Goal: Information Seeking & Learning: Learn about a topic

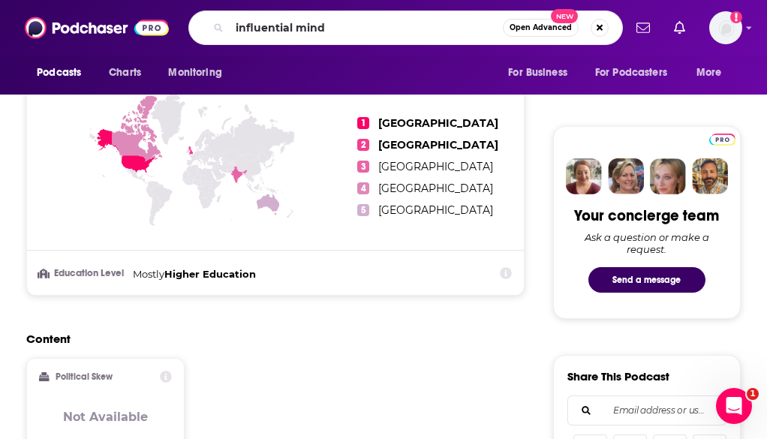
type input "influential minds"
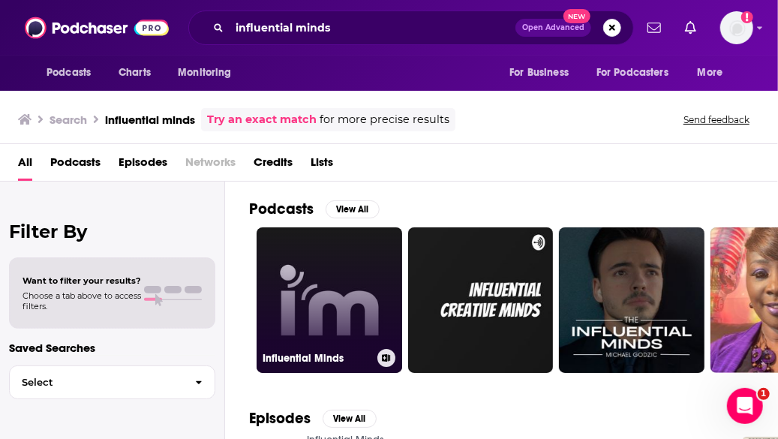
click at [339, 287] on link "Influential Minds" at bounding box center [330, 300] width 146 height 146
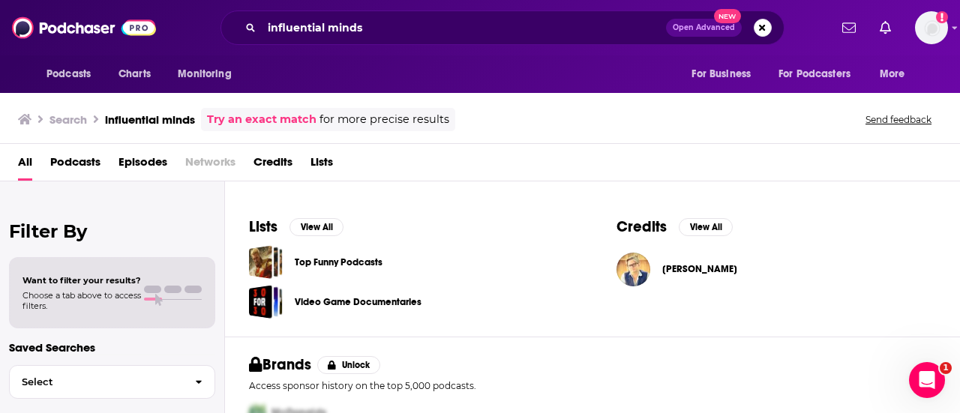
scroll to position [529, 0]
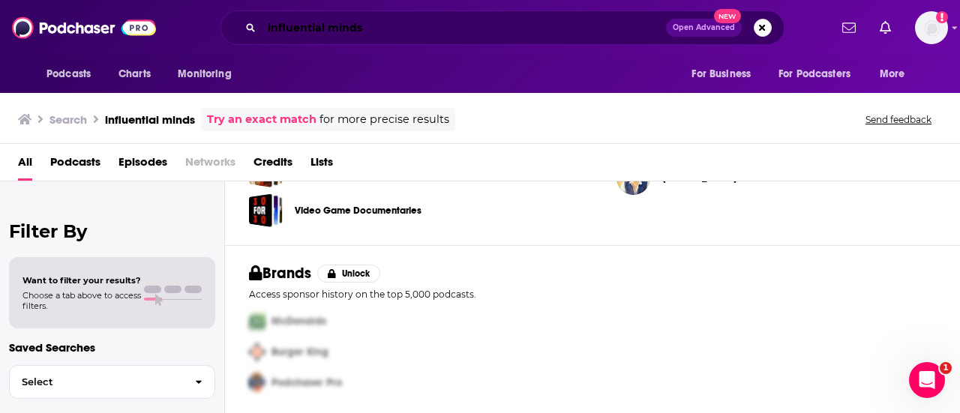
click at [315, 17] on input "influential minds" at bounding box center [464, 28] width 404 height 24
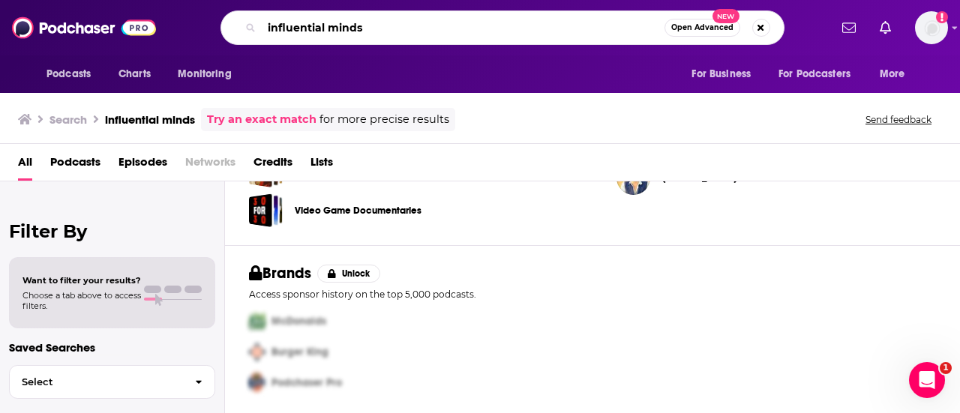
click at [315, 17] on input "influential minds" at bounding box center [463, 28] width 403 height 24
paste input "EEI Influential M"
click at [273, 34] on input "EEI Influential Minds" at bounding box center [463, 28] width 403 height 24
type input "EEI Influential Minds"
